Goal: Task Accomplishment & Management: Use online tool/utility

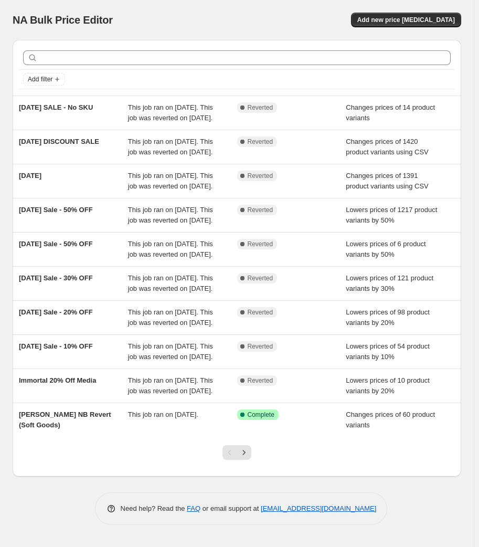
click at [173, 23] on div "NA Bulk Price Editor" at bounding box center [120, 20] width 215 height 15
click at [174, 20] on div "NA Bulk Price Editor" at bounding box center [120, 20] width 215 height 15
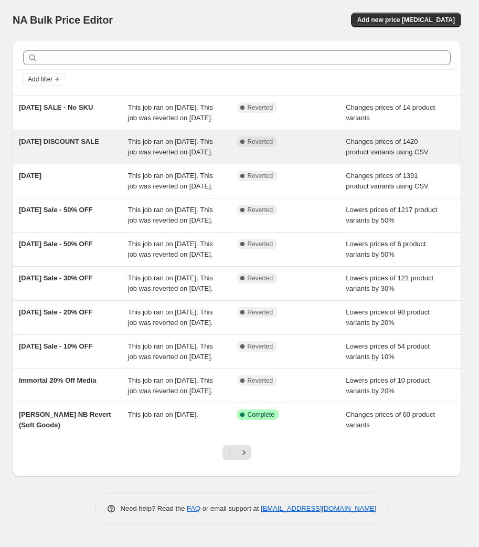
click at [93, 156] on div "[DATE] DISCOUNT SALE" at bounding box center [73, 147] width 109 height 21
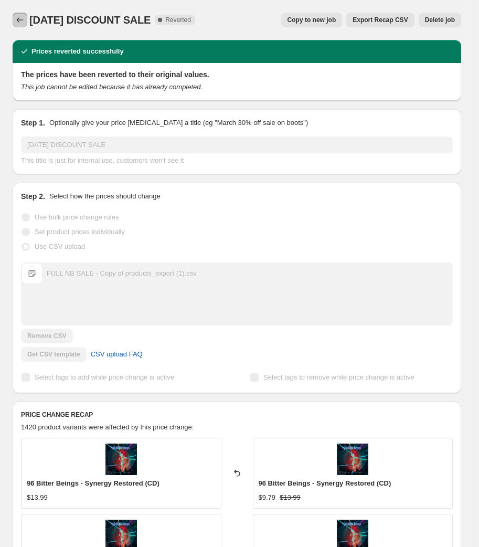
click at [23, 21] on icon "Price change jobs" at bounding box center [20, 20] width 11 height 11
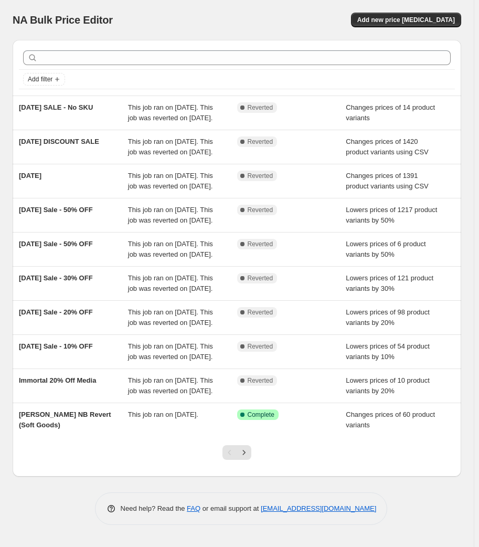
click at [175, 27] on div "NA Bulk Price Editor. This page is ready NA Bulk Price Editor Add new price [ME…" at bounding box center [237, 20] width 449 height 40
click at [187, 15] on div "NA Bulk Price Editor" at bounding box center [120, 20] width 215 height 15
click at [179, 22] on div "NA Bulk Price Editor" at bounding box center [120, 20] width 215 height 15
click at [172, 17] on div "NA Bulk Price Editor" at bounding box center [120, 20] width 215 height 15
click at [112, 16] on div "NA Bulk Price Editor" at bounding box center [120, 20] width 215 height 15
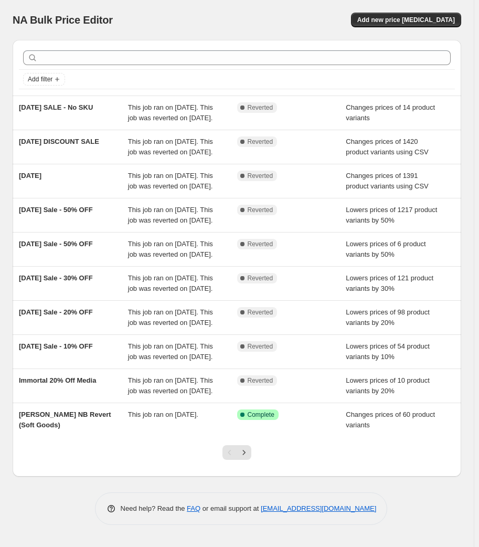
click at [112, 16] on div "NA Bulk Price Editor" at bounding box center [120, 20] width 215 height 15
click at [117, 17] on div "NA Bulk Price Editor" at bounding box center [120, 20] width 215 height 15
click at [128, 17] on div "NA Bulk Price Editor" at bounding box center [120, 20] width 215 height 15
click at [120, 16] on div "NA Bulk Price Editor" at bounding box center [120, 20] width 215 height 15
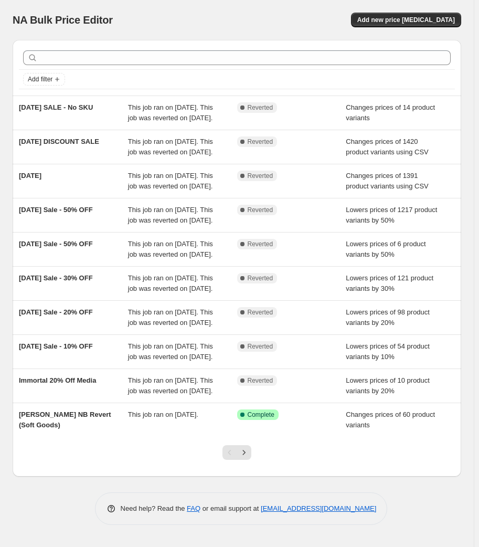
click at [120, 16] on div "NA Bulk Price Editor" at bounding box center [120, 20] width 215 height 15
click at [125, 16] on div "NA Bulk Price Editor" at bounding box center [120, 20] width 215 height 15
click at [316, 12] on div "NA Bulk Price Editor. This page is ready NA Bulk Price Editor Add new price [ME…" at bounding box center [237, 20] width 449 height 40
